Goal: Transaction & Acquisition: Purchase product/service

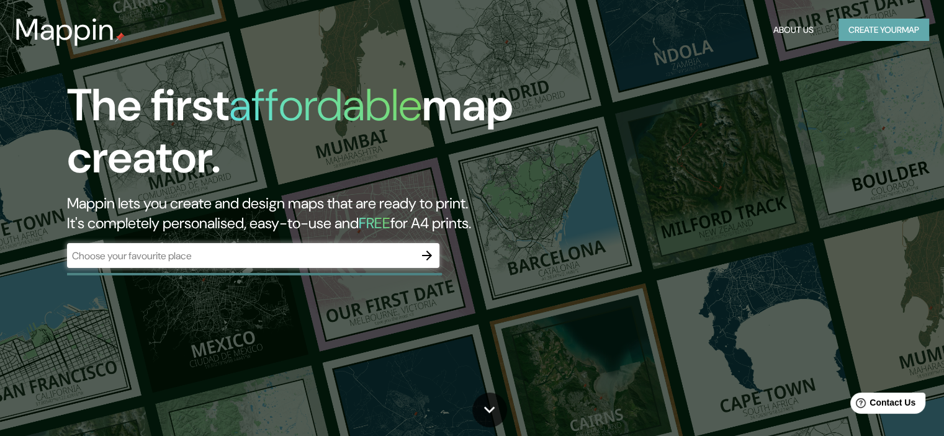
click at [852, 23] on button "Create your map" at bounding box center [884, 30] width 91 height 23
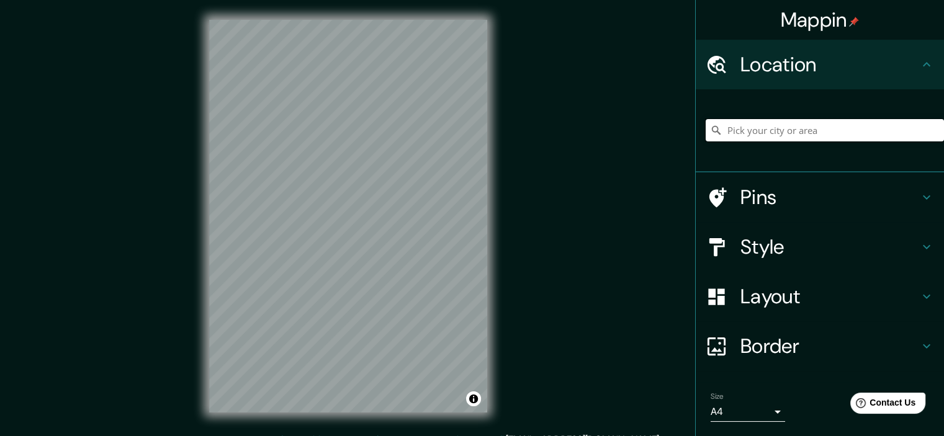
click at [872, 133] on input "Pick your city or area" at bounding box center [825, 130] width 238 height 22
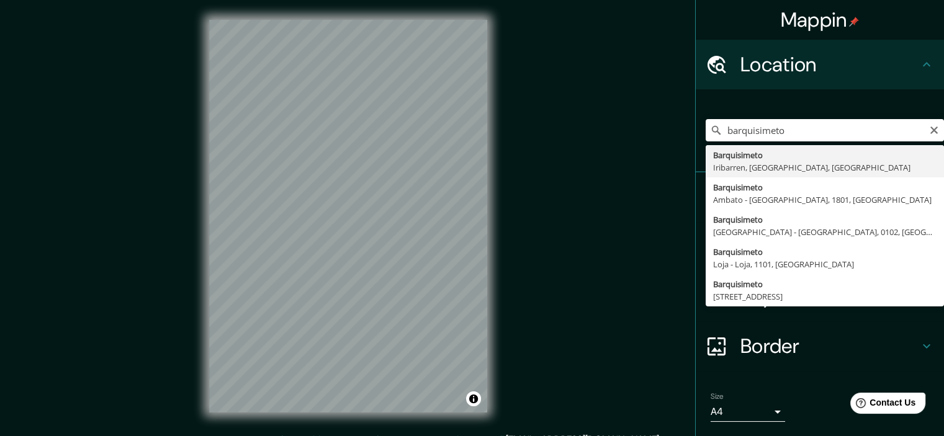
type input "Barquisimeto, Iribarren, [GEOGRAPHIC_DATA], [GEOGRAPHIC_DATA]"
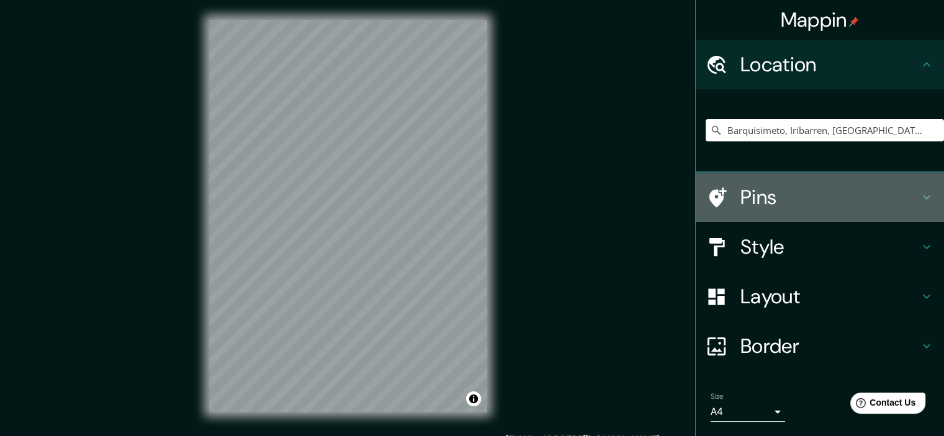
click at [743, 195] on h4 "Pins" at bounding box center [830, 197] width 179 height 25
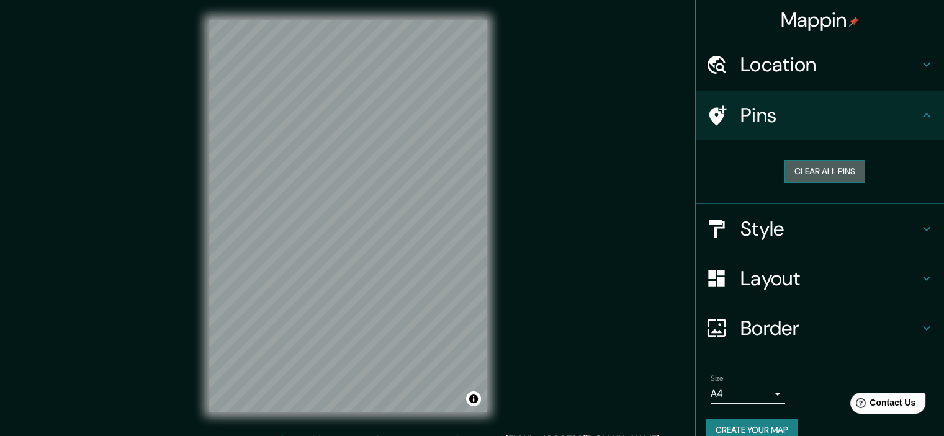
click at [792, 168] on button "Clear all pins" at bounding box center [825, 171] width 81 height 23
click at [742, 238] on h4 "Style" at bounding box center [830, 229] width 179 height 25
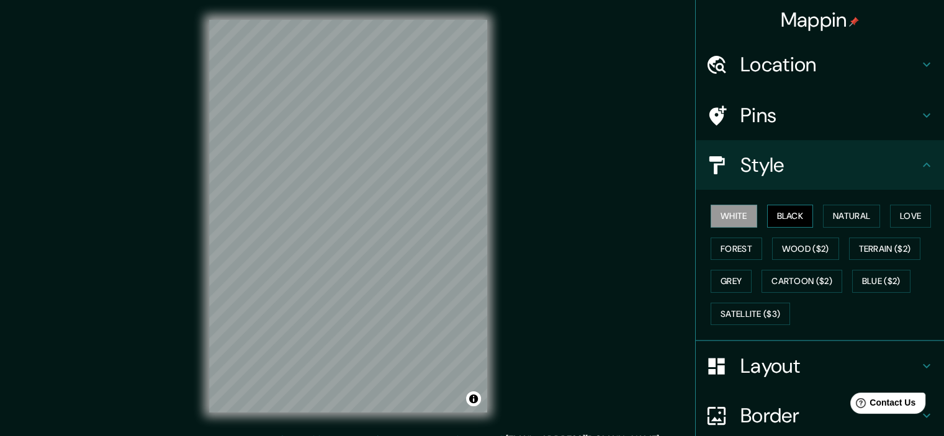
click at [773, 219] on button "Black" at bounding box center [790, 216] width 47 height 23
click at [834, 212] on button "Natural" at bounding box center [851, 216] width 57 height 23
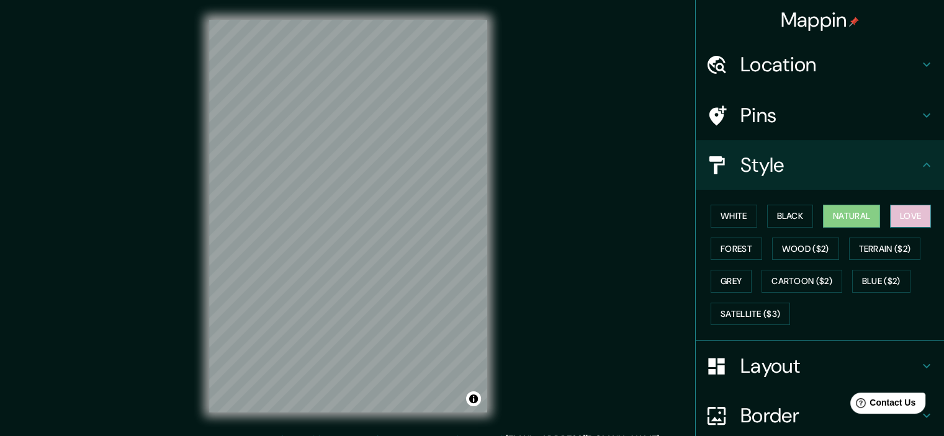
click at [915, 207] on button "Love" at bounding box center [910, 216] width 41 height 23
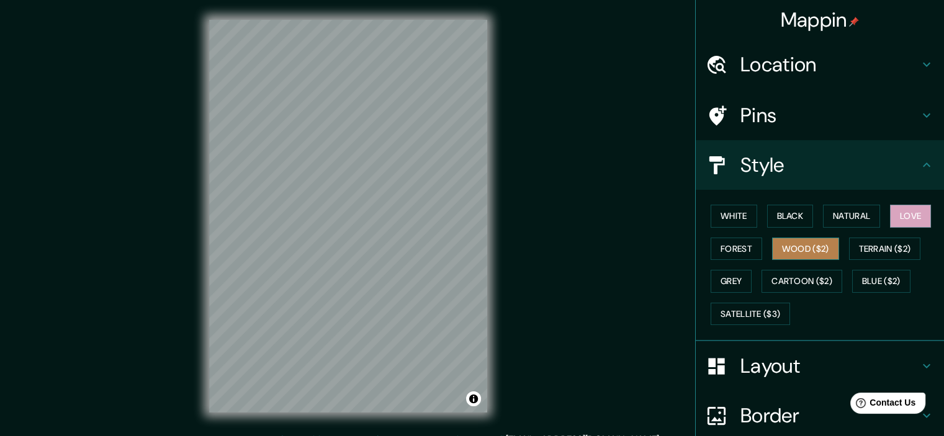
click at [798, 240] on button "Wood ($2)" at bounding box center [805, 249] width 67 height 23
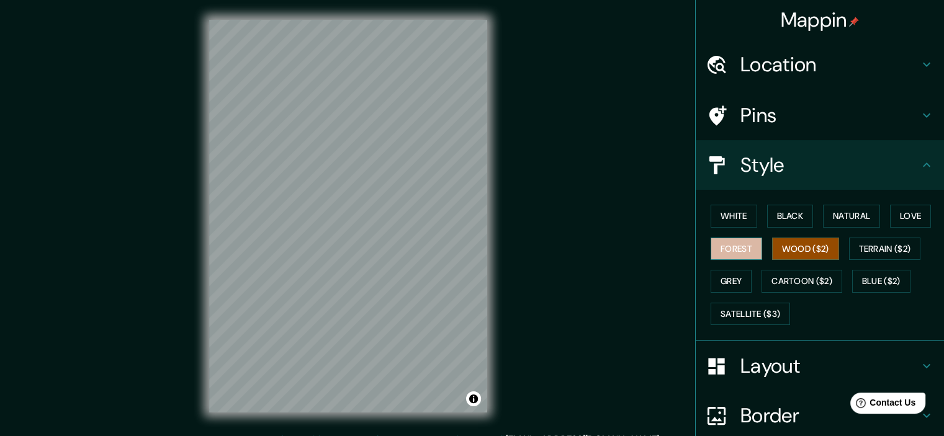
click at [725, 247] on button "Forest" at bounding box center [737, 249] width 52 height 23
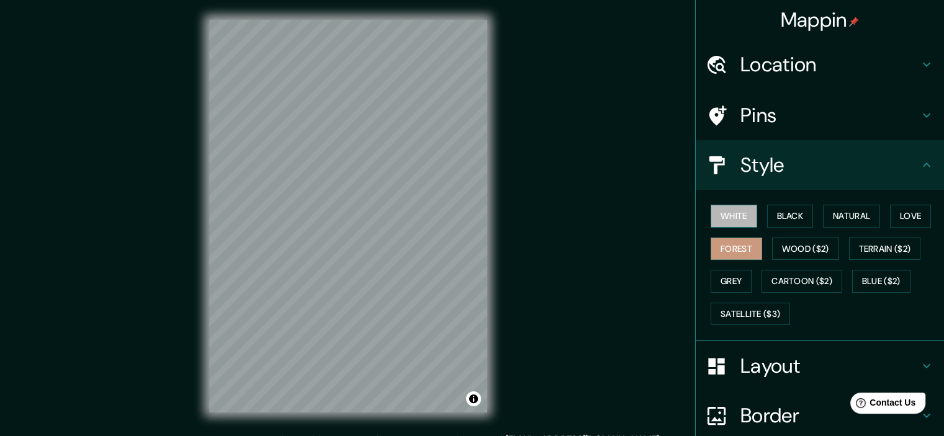
click at [728, 210] on button "White" at bounding box center [734, 216] width 47 height 23
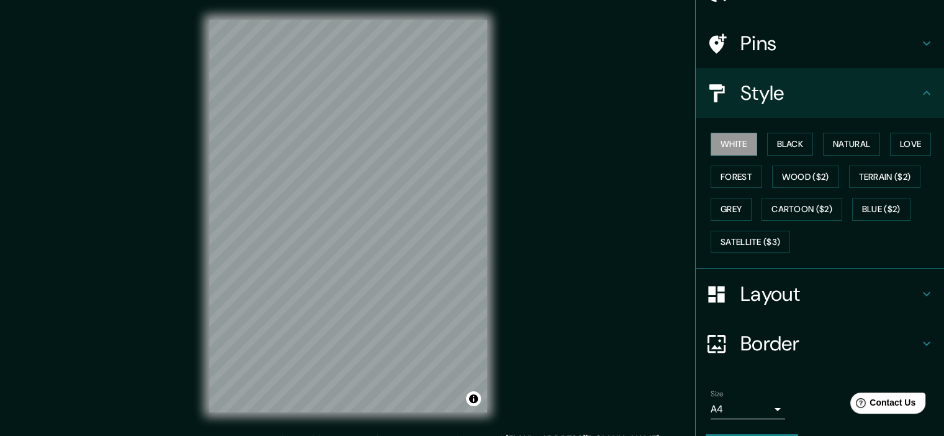
scroll to position [73, 0]
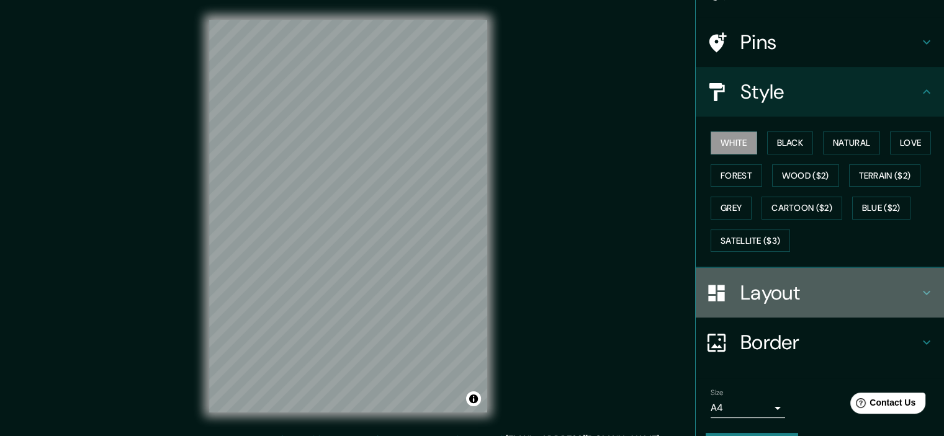
click at [755, 301] on h4 "Layout" at bounding box center [830, 293] width 179 height 25
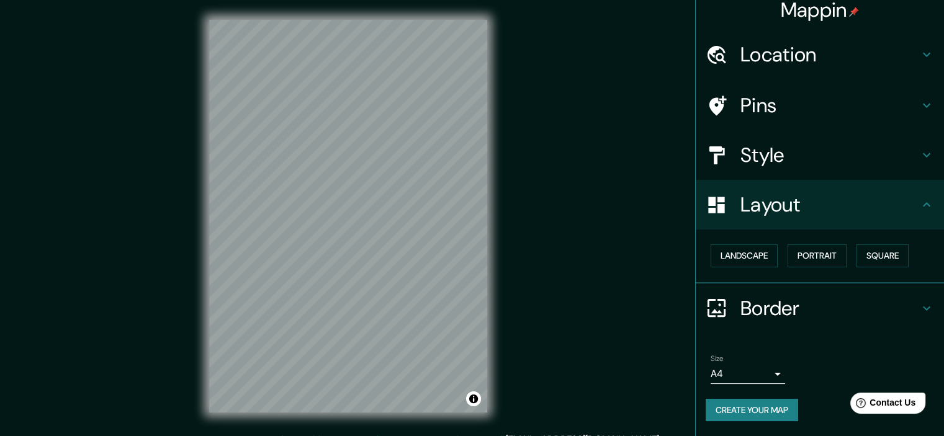
scroll to position [9, 0]
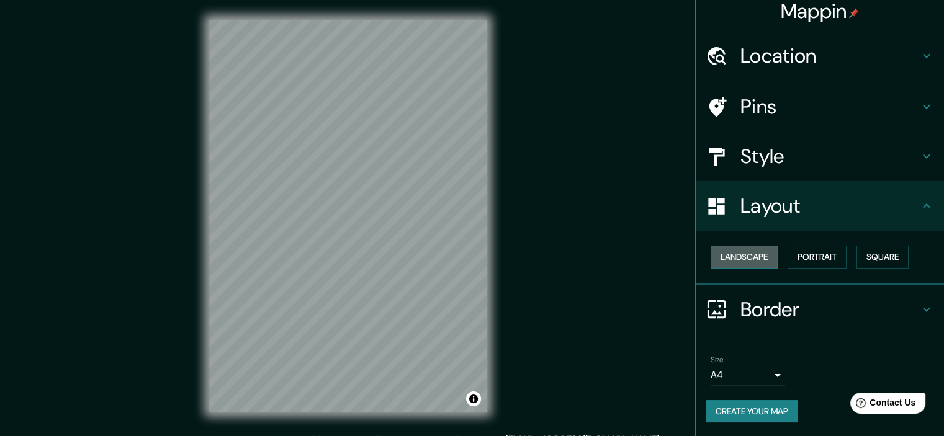
click at [730, 255] on button "Landscape" at bounding box center [744, 257] width 67 height 23
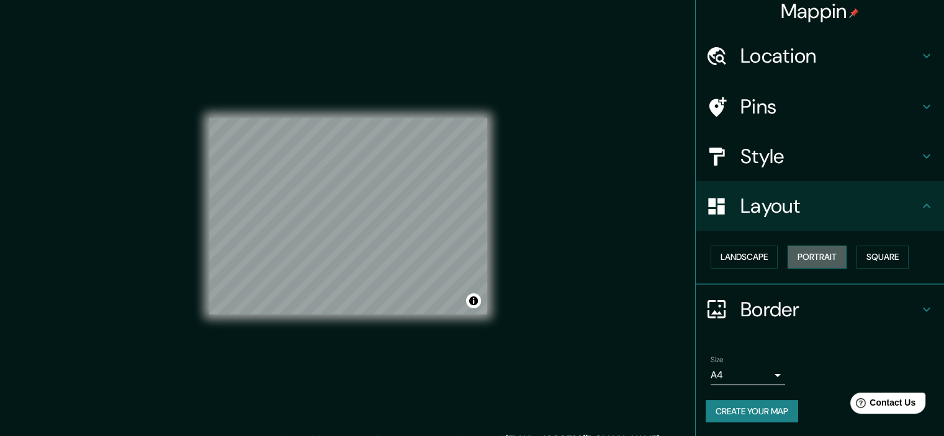
click at [812, 257] on button "Portrait" at bounding box center [817, 257] width 59 height 23
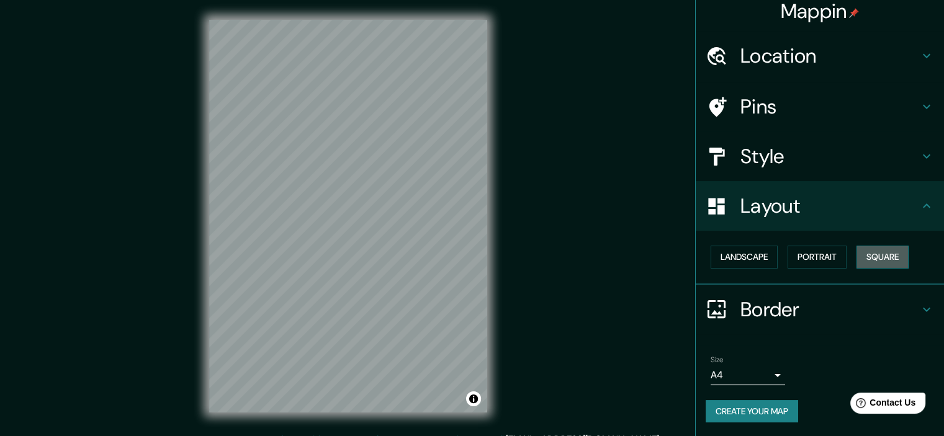
click at [864, 261] on button "Square" at bounding box center [883, 257] width 52 height 23
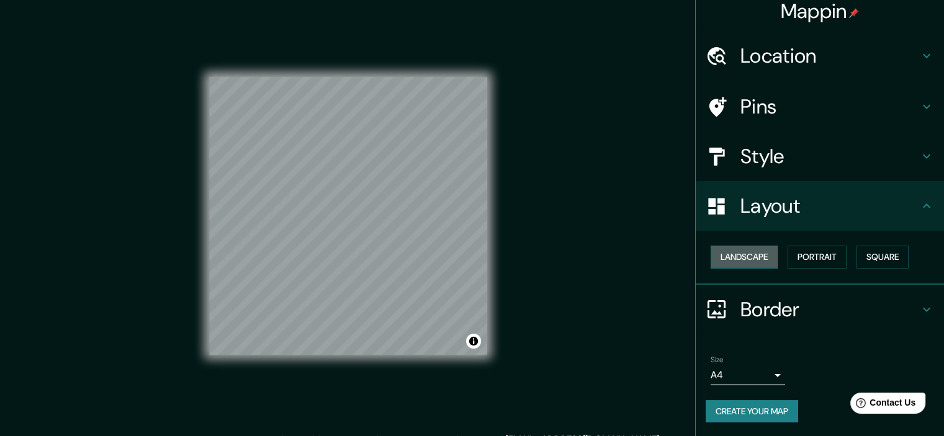
click at [748, 264] on button "Landscape" at bounding box center [744, 257] width 67 height 23
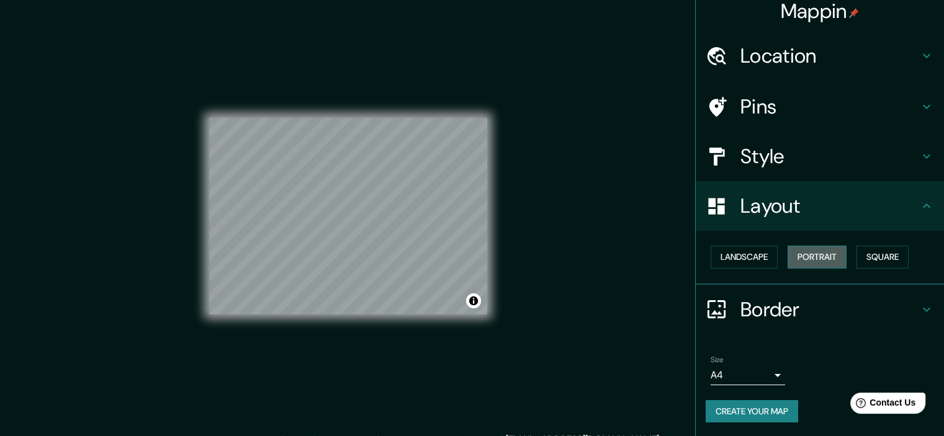
click at [797, 255] on button "Portrait" at bounding box center [817, 257] width 59 height 23
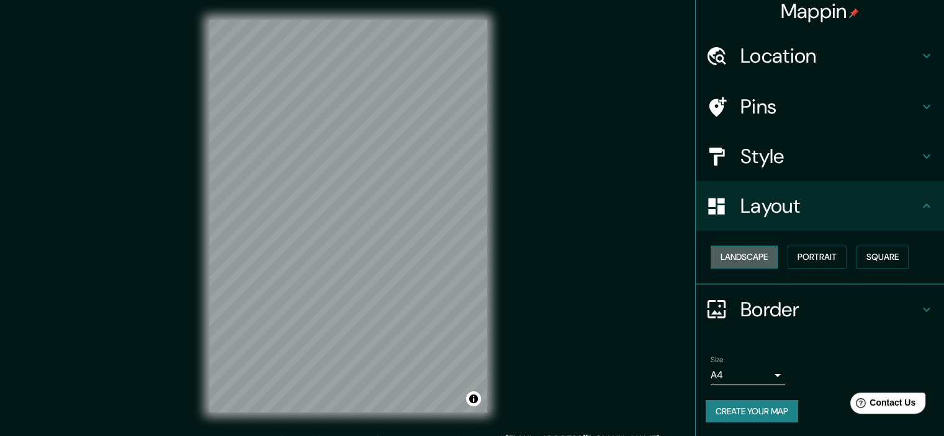
click at [725, 264] on button "Landscape" at bounding box center [744, 257] width 67 height 23
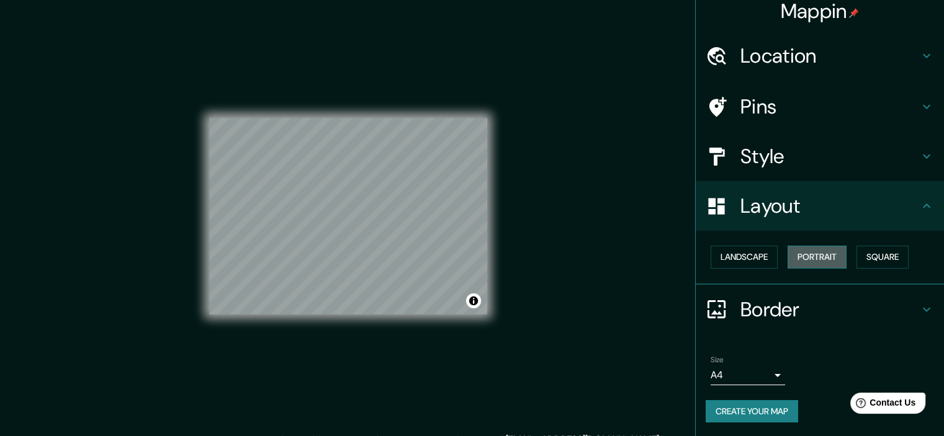
click at [805, 260] on button "Portrait" at bounding box center [817, 257] width 59 height 23
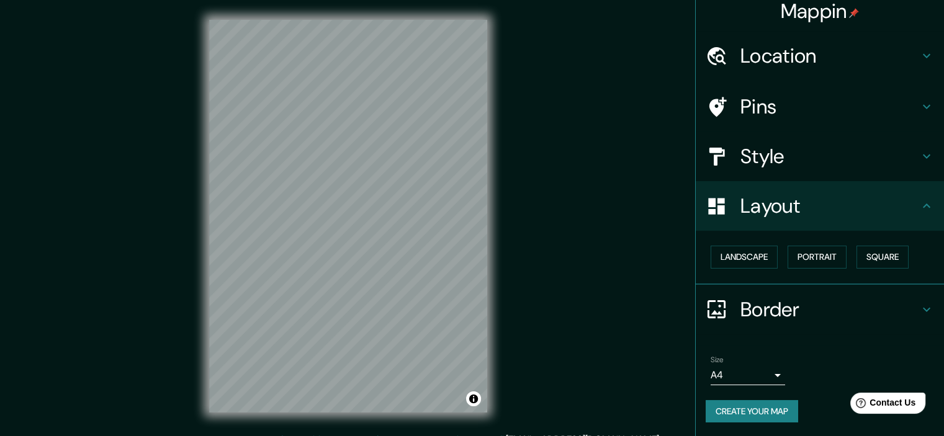
click at [750, 368] on body "Mappin Location [GEOGRAPHIC_DATA], [GEOGRAPHIC_DATA], [GEOGRAPHIC_DATA], [GEOGR…" at bounding box center [472, 218] width 944 height 436
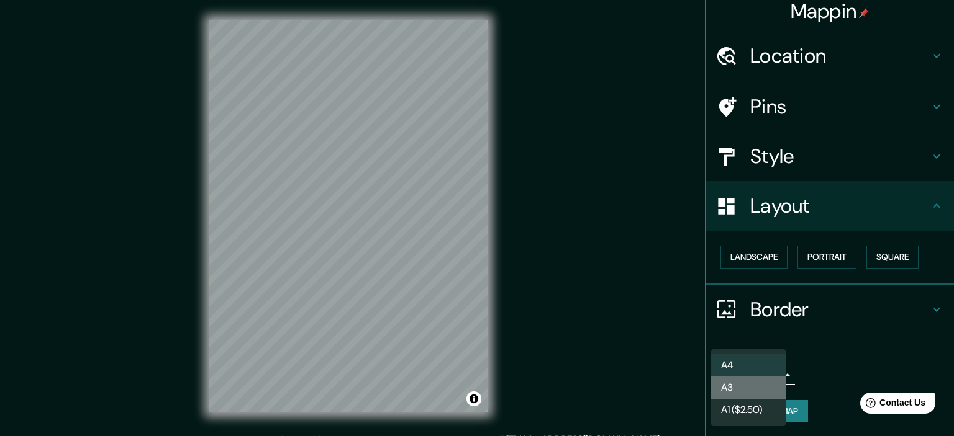
click at [761, 387] on li "A3" at bounding box center [748, 388] width 75 height 22
type input "a4"
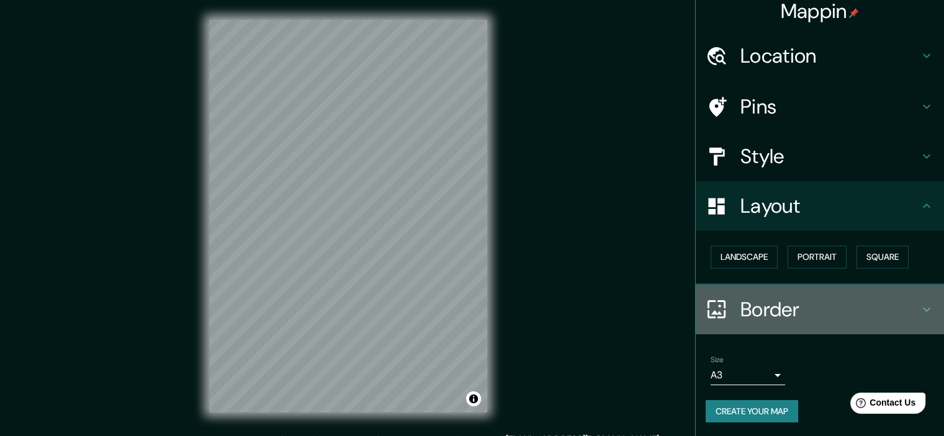
click at [815, 309] on h4 "Border" at bounding box center [830, 309] width 179 height 25
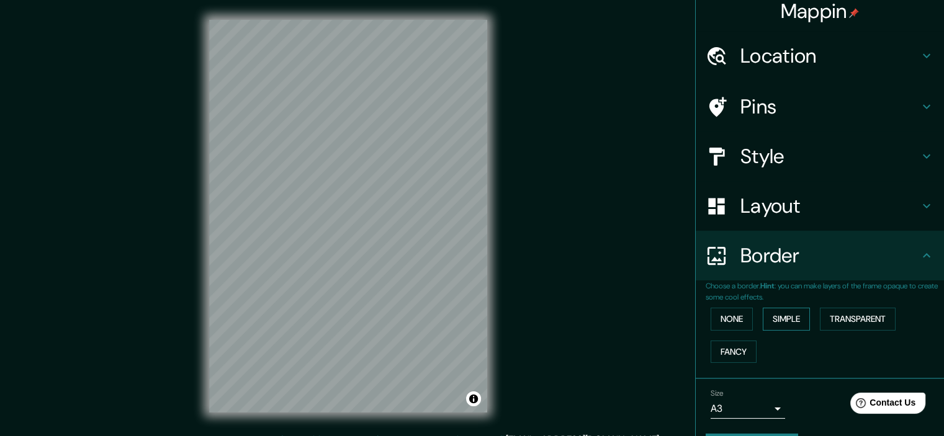
click at [780, 317] on button "Simple" at bounding box center [786, 319] width 47 height 23
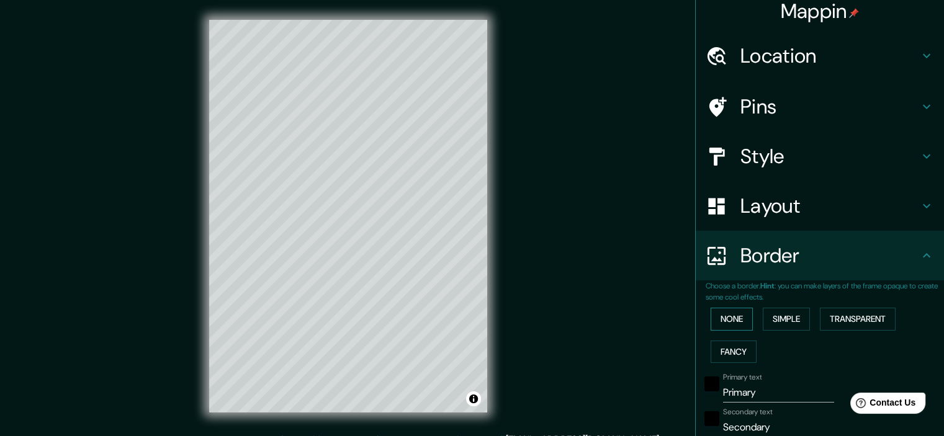
click at [739, 321] on button "None" at bounding box center [732, 319] width 42 height 23
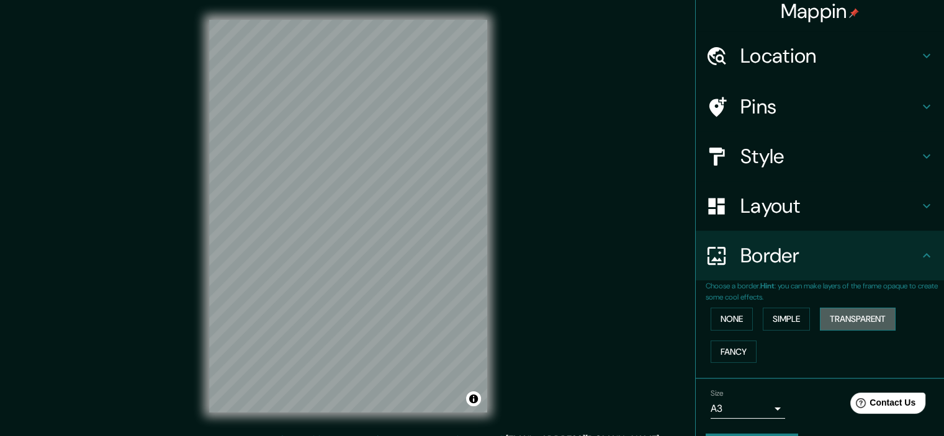
click at [843, 312] on button "Transparent" at bounding box center [858, 319] width 76 height 23
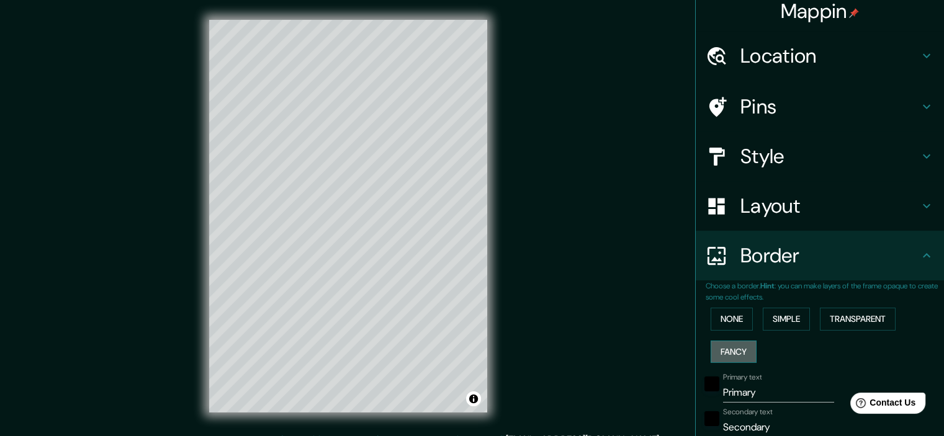
click at [725, 347] on button "Fancy" at bounding box center [734, 352] width 46 height 23
click at [725, 327] on button "None" at bounding box center [732, 319] width 42 height 23
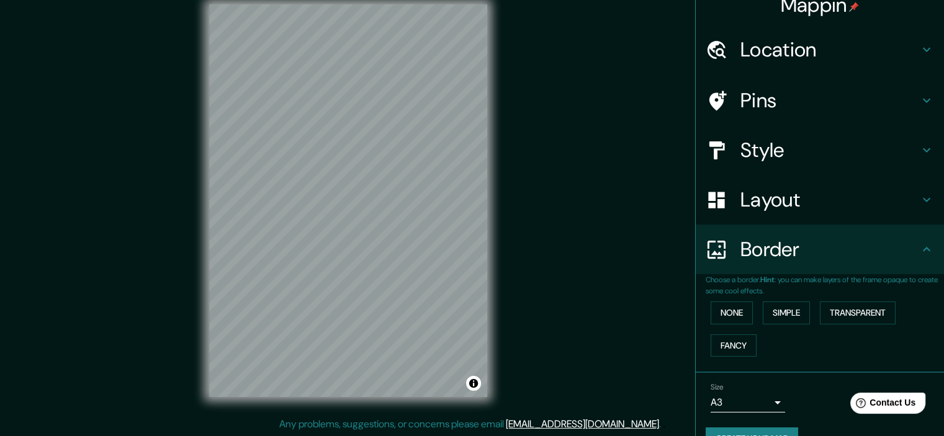
scroll to position [0, 0]
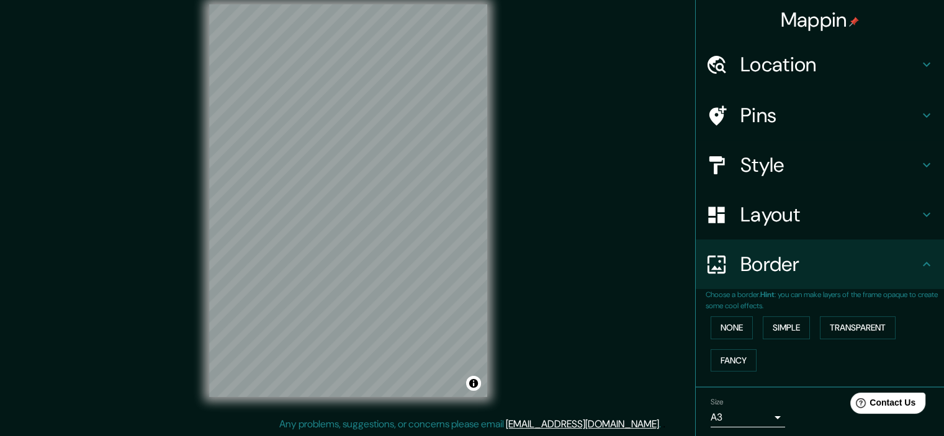
click at [471, 156] on div "Mappin Location [GEOGRAPHIC_DATA], [GEOGRAPHIC_DATA], [GEOGRAPHIC_DATA], [GEOGR…" at bounding box center [472, 210] width 944 height 453
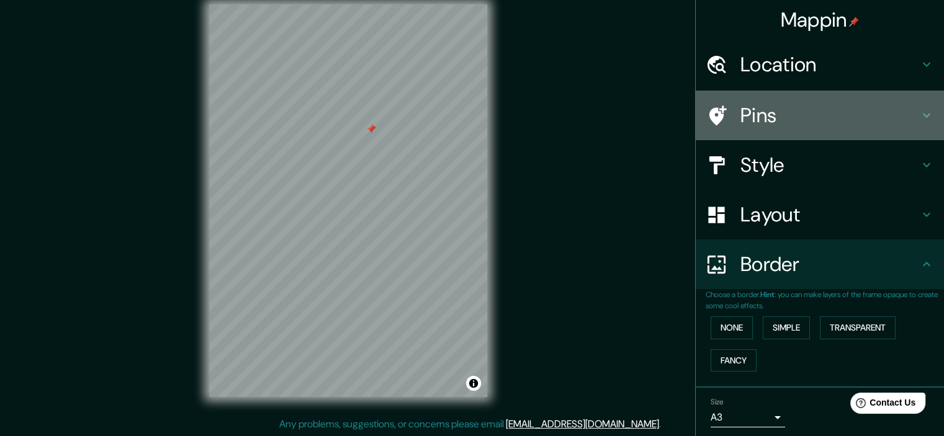
click at [778, 106] on h4 "Pins" at bounding box center [830, 115] width 179 height 25
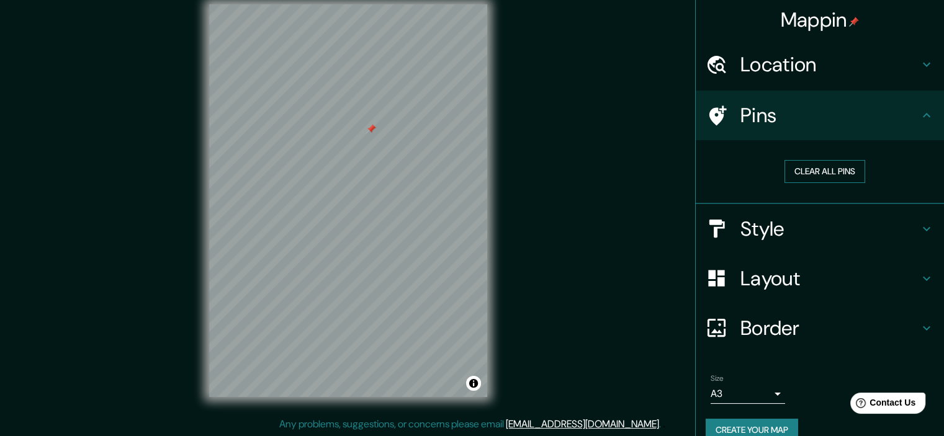
click at [803, 166] on button "Clear all pins" at bounding box center [825, 171] width 81 height 23
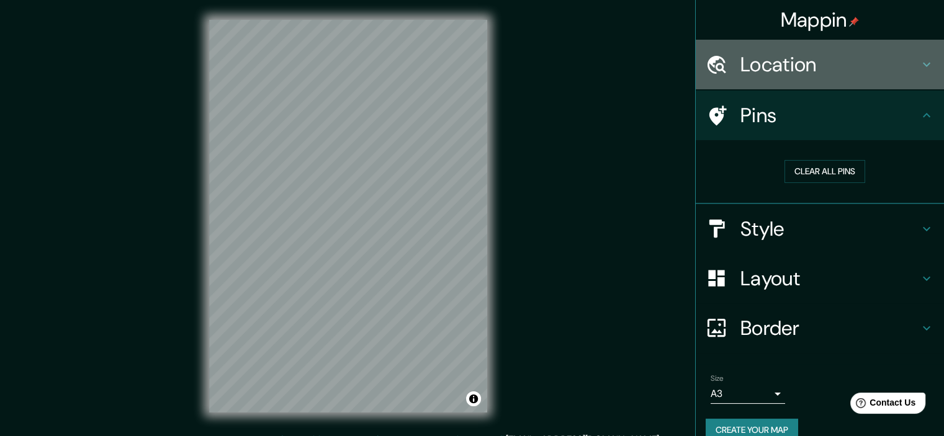
click at [749, 61] on h4 "Location" at bounding box center [830, 64] width 179 height 25
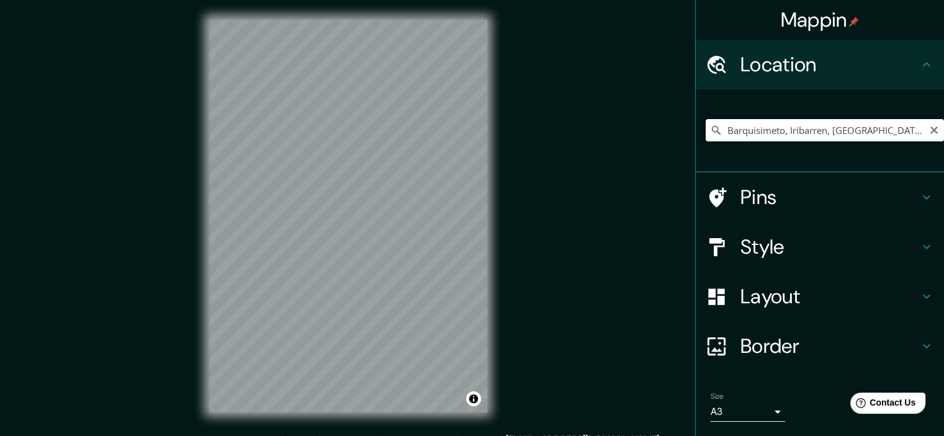
click at [767, 127] on input "Barquisimeto, Iribarren, [GEOGRAPHIC_DATA], [GEOGRAPHIC_DATA]" at bounding box center [825, 130] width 238 height 22
click at [718, 129] on input "Barquisimeto, Iribarren, [GEOGRAPHIC_DATA], [GEOGRAPHIC_DATA]" at bounding box center [825, 130] width 238 height 22
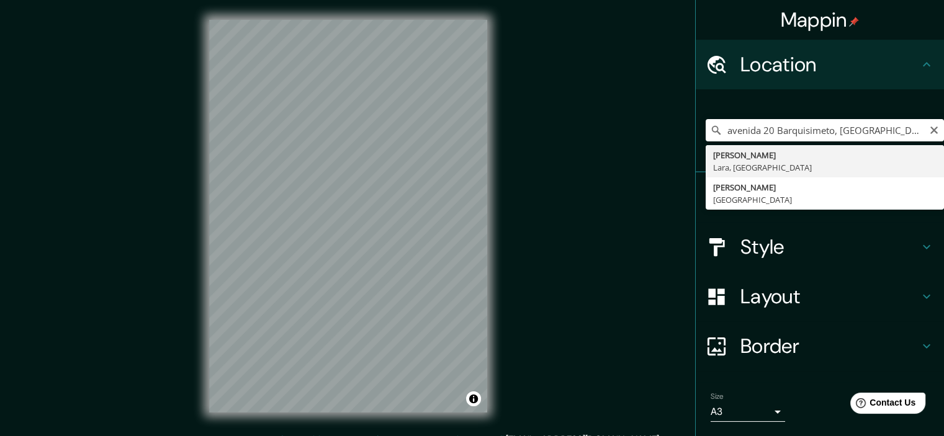
type input "Iribarren, [GEOGRAPHIC_DATA], [GEOGRAPHIC_DATA]"
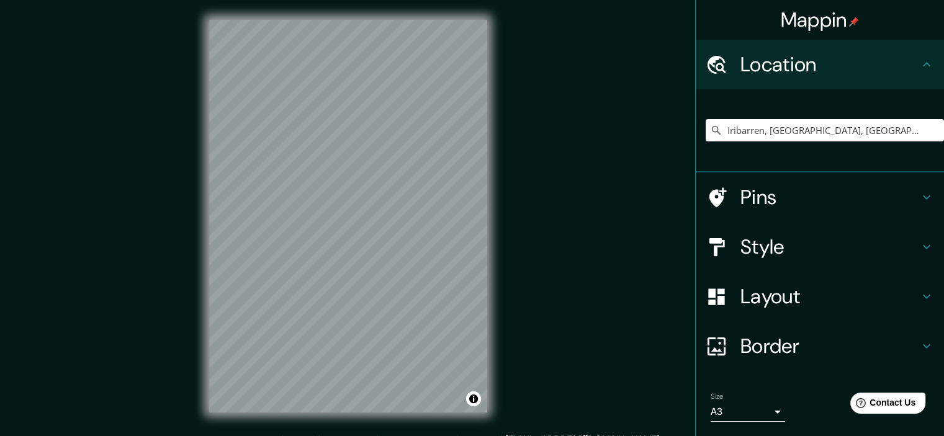
click at [172, 235] on div "Mappin Location [GEOGRAPHIC_DATA], [GEOGRAPHIC_DATA], [GEOGRAPHIC_DATA] Pins St…" at bounding box center [472, 226] width 944 height 453
click at [618, 106] on div "Mappin Location [GEOGRAPHIC_DATA], [GEOGRAPHIC_DATA], [GEOGRAPHIC_DATA] Pins St…" at bounding box center [472, 226] width 944 height 453
click at [478, 394] on button "Toggle attribution" at bounding box center [473, 399] width 15 height 15
click at [473, 400] on button "Toggle attribution" at bounding box center [473, 399] width 15 height 15
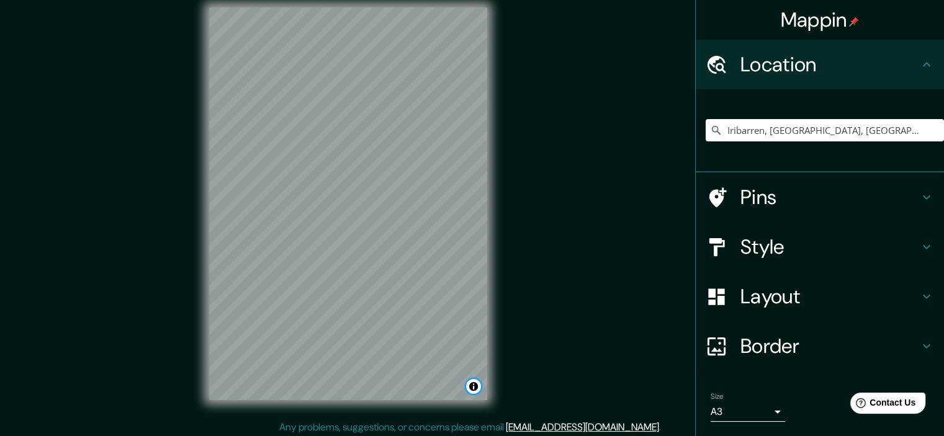
scroll to position [16, 0]
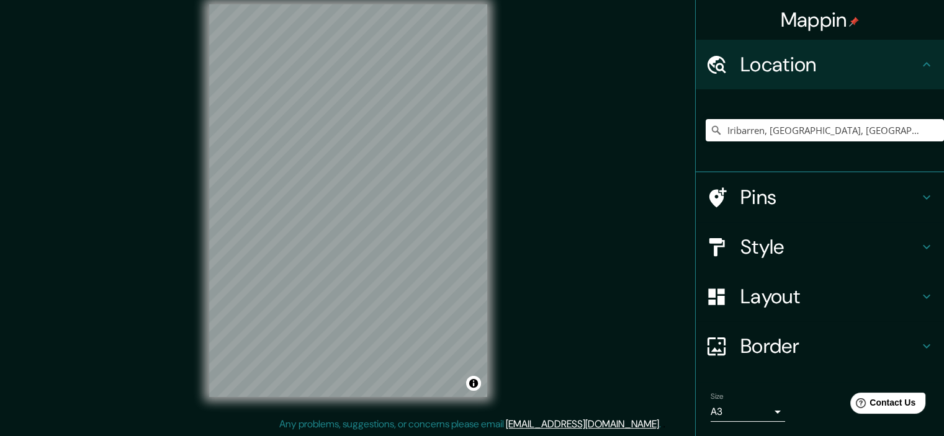
click at [869, 264] on div "Style" at bounding box center [820, 247] width 248 height 50
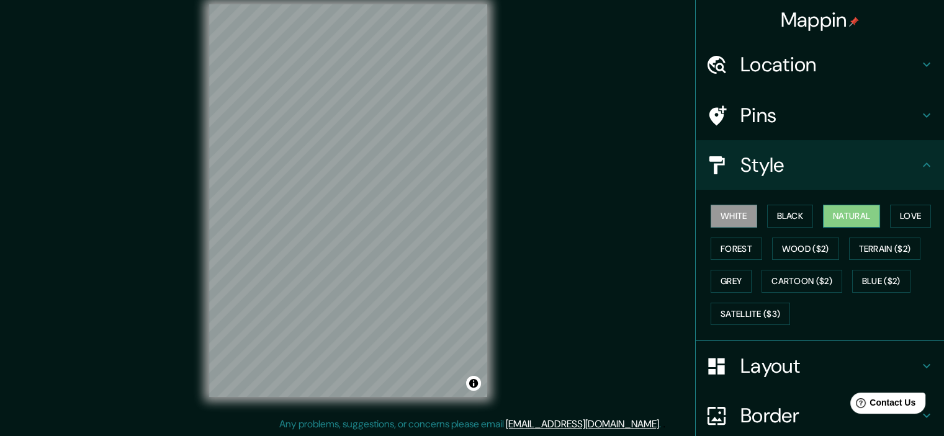
click at [859, 215] on button "Natural" at bounding box center [851, 216] width 57 height 23
click at [65, 296] on div "Mappin Location [GEOGRAPHIC_DATA], [GEOGRAPHIC_DATA], [GEOGRAPHIC_DATA] Pins St…" at bounding box center [472, 210] width 944 height 453
click at [171, 238] on div "Mappin Location [GEOGRAPHIC_DATA], [GEOGRAPHIC_DATA], [GEOGRAPHIC_DATA] Pins St…" at bounding box center [472, 210] width 944 height 453
click at [198, 196] on div "© Mapbox © OpenStreetMap Improve this map" at bounding box center [348, 200] width 318 height 433
click at [186, 190] on div "Mappin Location [GEOGRAPHIC_DATA], [GEOGRAPHIC_DATA], [GEOGRAPHIC_DATA] Pins St…" at bounding box center [472, 210] width 944 height 453
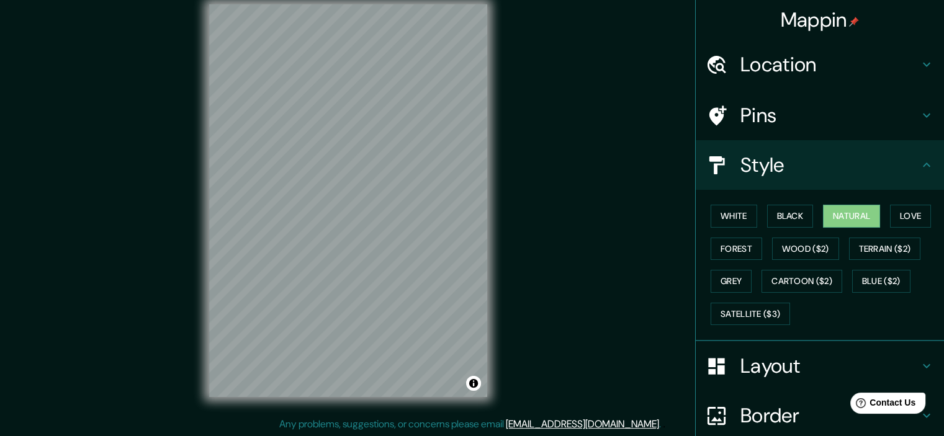
click at [193, 153] on div "© Mapbox © OpenStreetMap Improve this map" at bounding box center [348, 200] width 318 height 433
click at [0, 183] on div "Mappin Location [GEOGRAPHIC_DATA], [GEOGRAPHIC_DATA], [GEOGRAPHIC_DATA] Pins St…" at bounding box center [472, 210] width 944 height 453
click at [377, 0] on div "© Mapbox © OpenStreetMap Improve this map" at bounding box center [348, 200] width 318 height 433
click at [332, 0] on div "© Mapbox © OpenStreetMap Improve this map" at bounding box center [348, 200] width 318 height 433
click at [499, 81] on div "© Mapbox © OpenStreetMap Improve this map" at bounding box center [348, 200] width 318 height 433
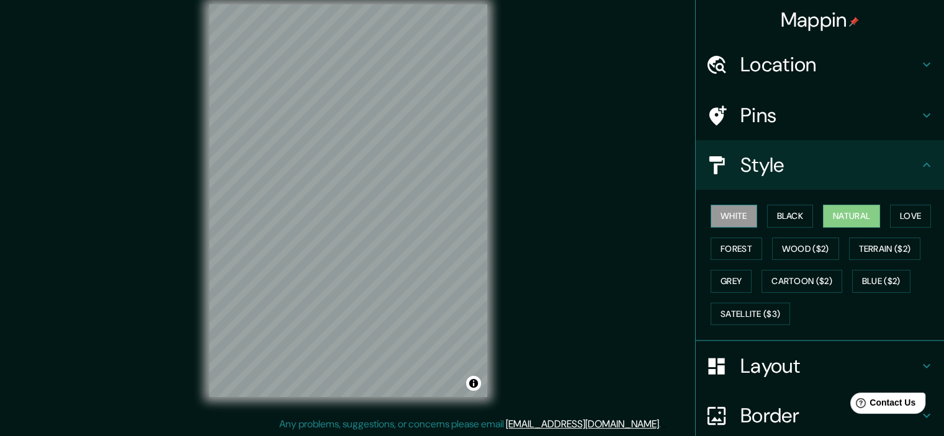
click at [719, 215] on button "White" at bounding box center [734, 216] width 47 height 23
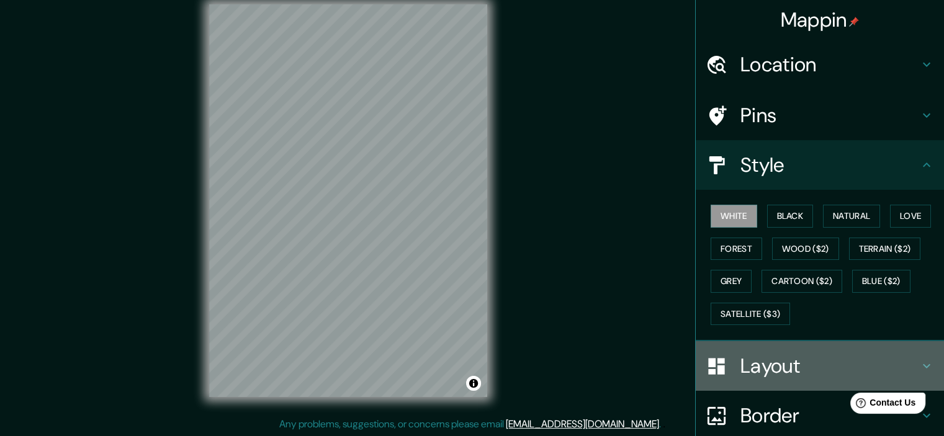
click at [829, 364] on h4 "Layout" at bounding box center [830, 366] width 179 height 25
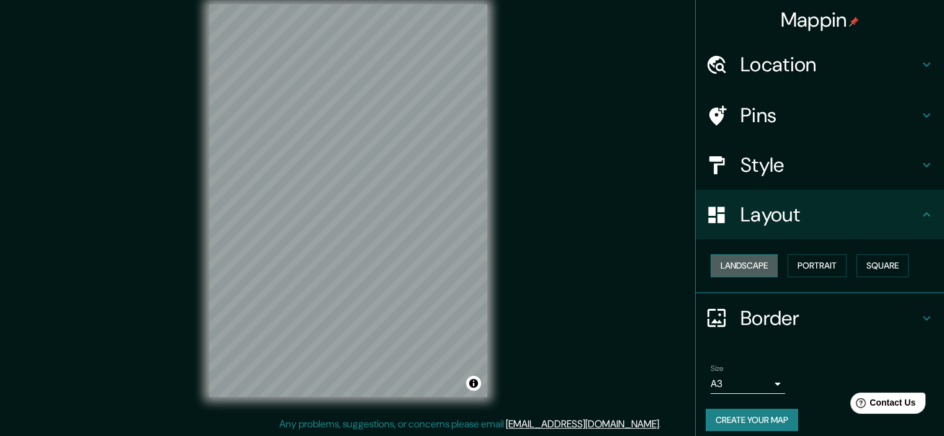
click at [759, 269] on button "Landscape" at bounding box center [744, 266] width 67 height 23
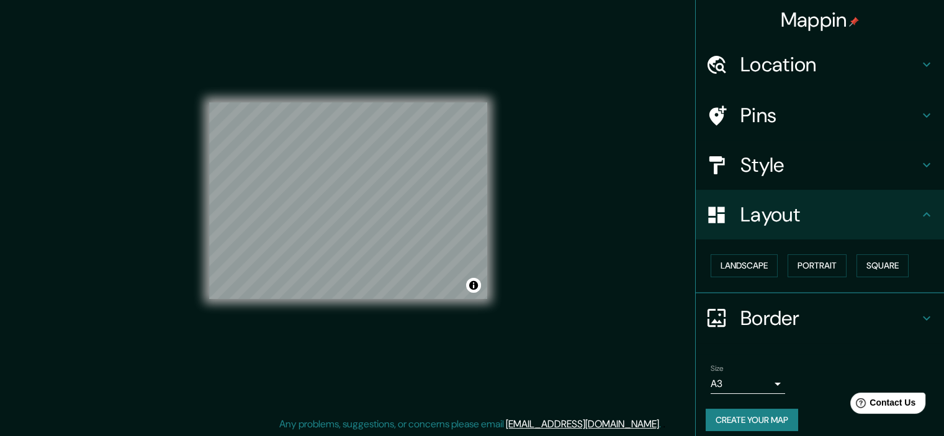
click at [802, 330] on h4 "Border" at bounding box center [830, 318] width 179 height 25
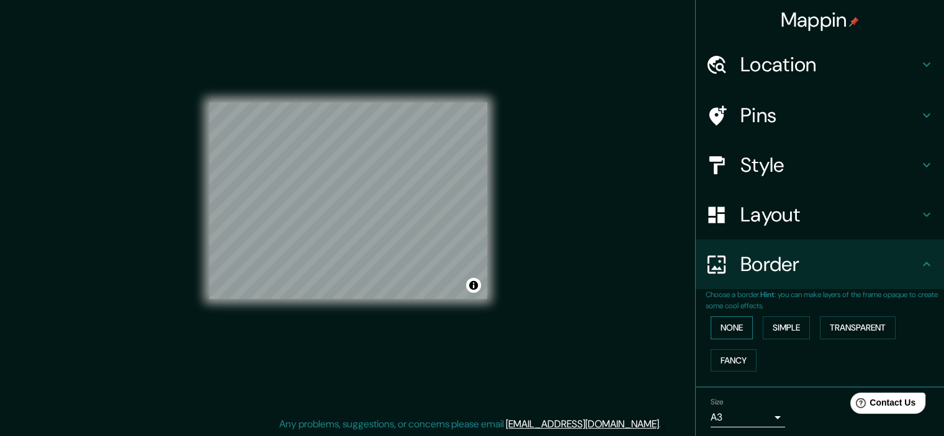
click at [728, 331] on button "None" at bounding box center [732, 328] width 42 height 23
click at [739, 359] on button "Fancy" at bounding box center [734, 361] width 46 height 23
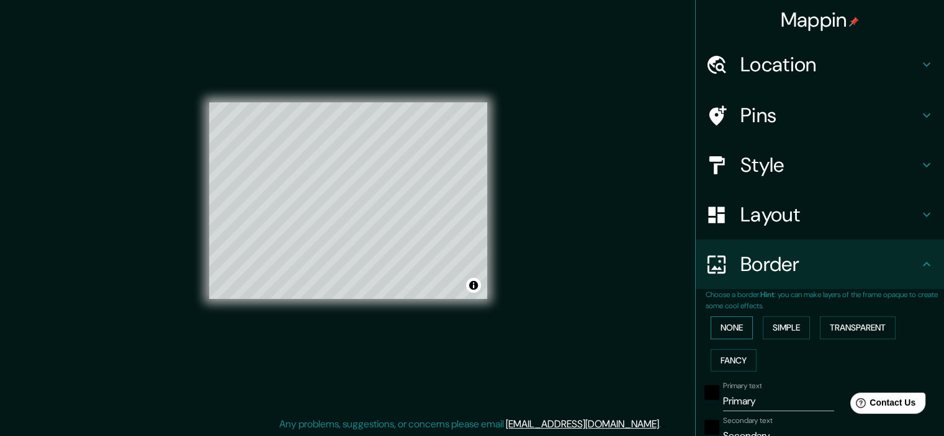
click at [718, 331] on button "None" at bounding box center [732, 328] width 42 height 23
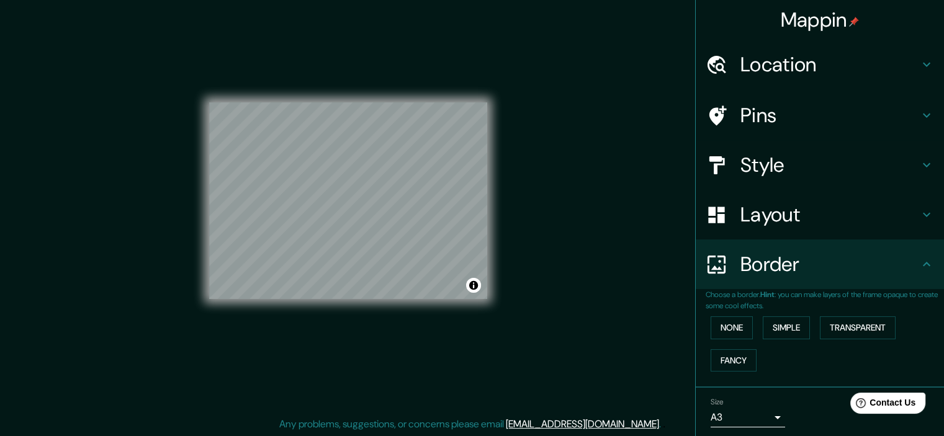
scroll to position [42, 0]
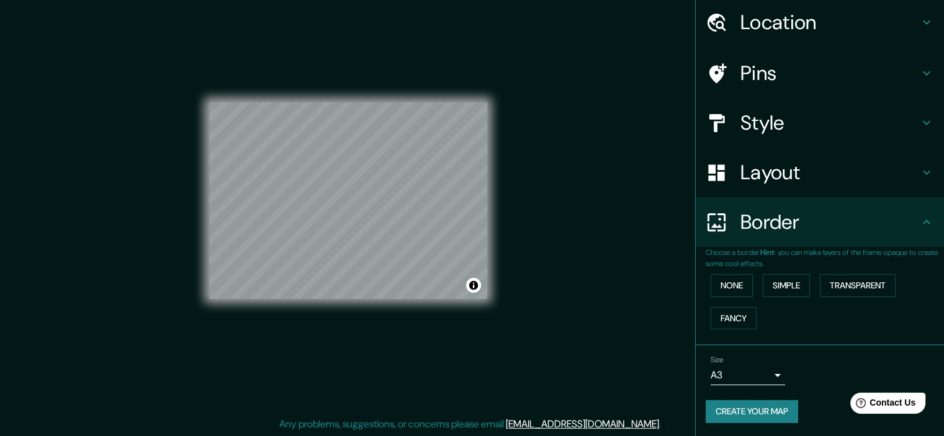
click at [758, 409] on button "Create your map" at bounding box center [752, 411] width 93 height 23
click at [761, 411] on button "Create your map" at bounding box center [752, 411] width 93 height 23
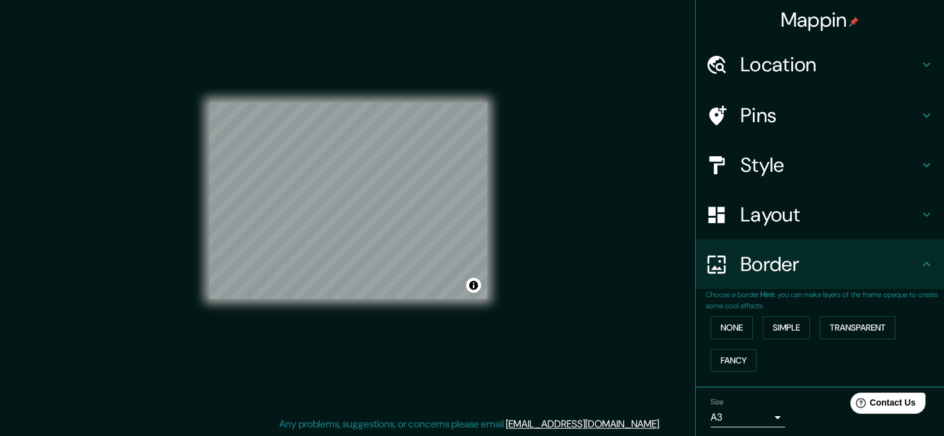
scroll to position [0, 0]
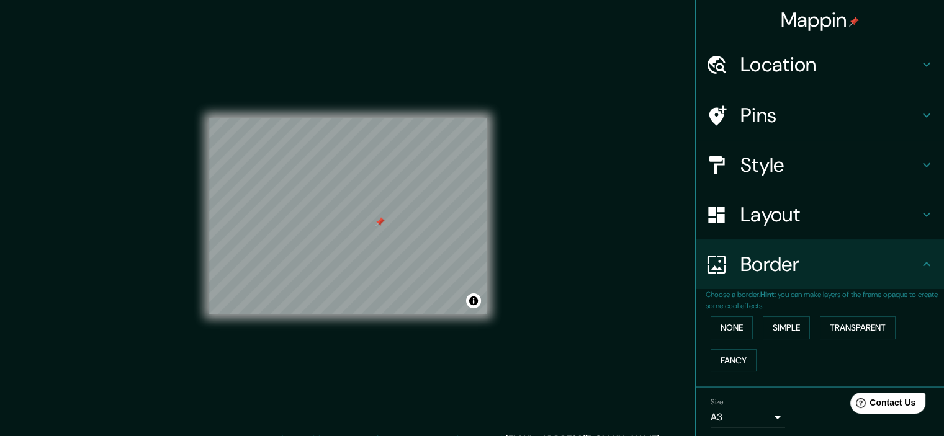
click at [784, 85] on div "Location" at bounding box center [820, 65] width 248 height 50
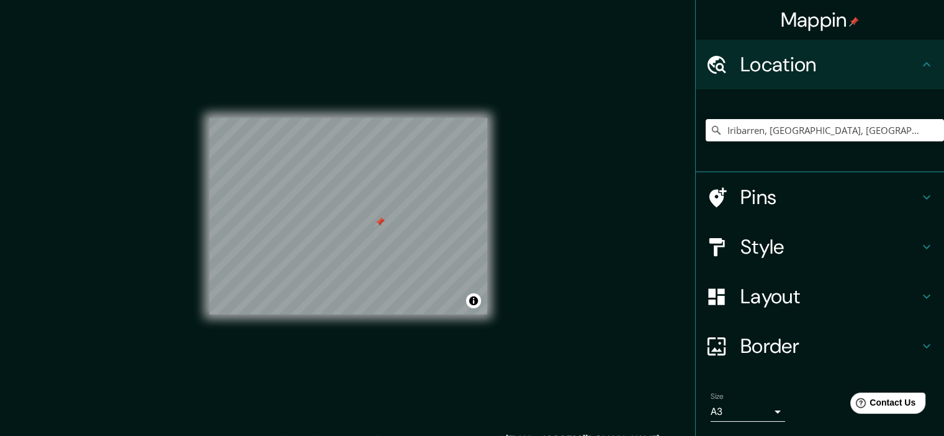
click at [792, 194] on h4 "Pins" at bounding box center [830, 197] width 179 height 25
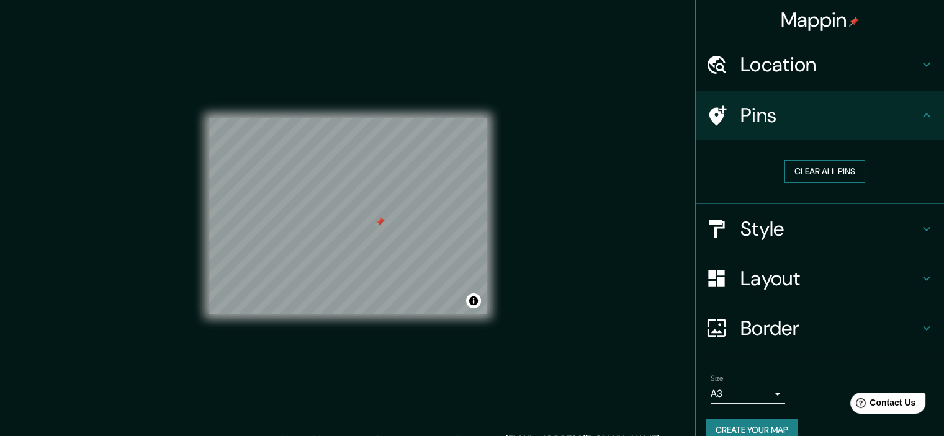
click at [818, 165] on button "Clear all pins" at bounding box center [825, 171] width 81 height 23
click at [725, 271] on div at bounding box center [723, 279] width 35 height 22
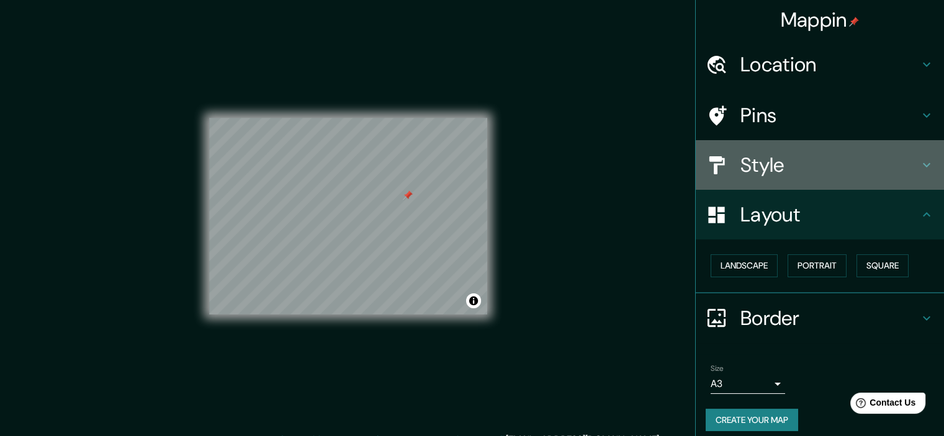
click at [763, 173] on h4 "Style" at bounding box center [830, 165] width 179 height 25
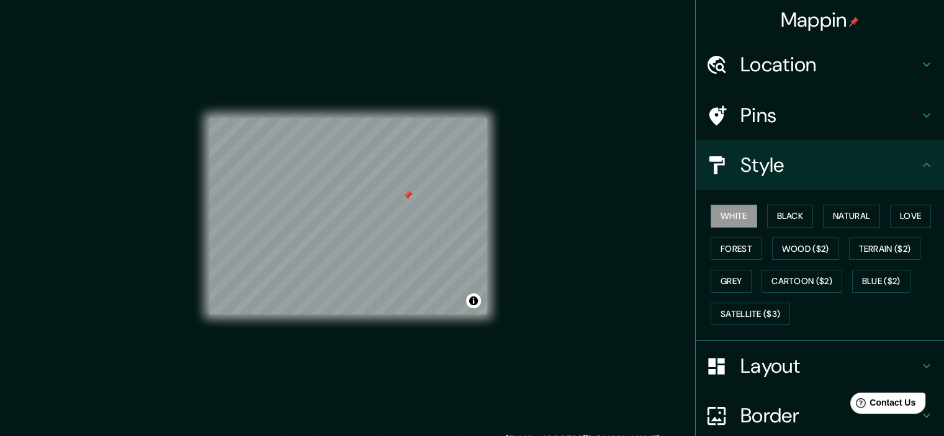
click at [790, 109] on h4 "Pins" at bounding box center [830, 115] width 179 height 25
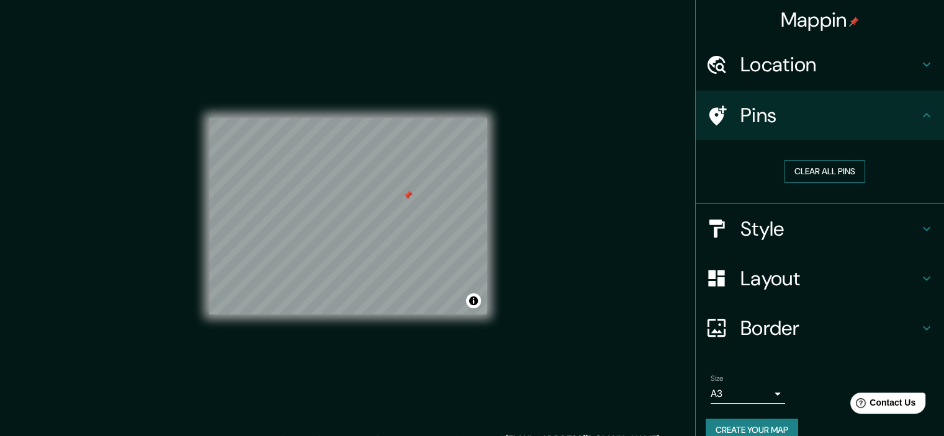
click at [793, 167] on button "Clear all pins" at bounding box center [825, 171] width 81 height 23
